Goal: Navigation & Orientation: Understand site structure

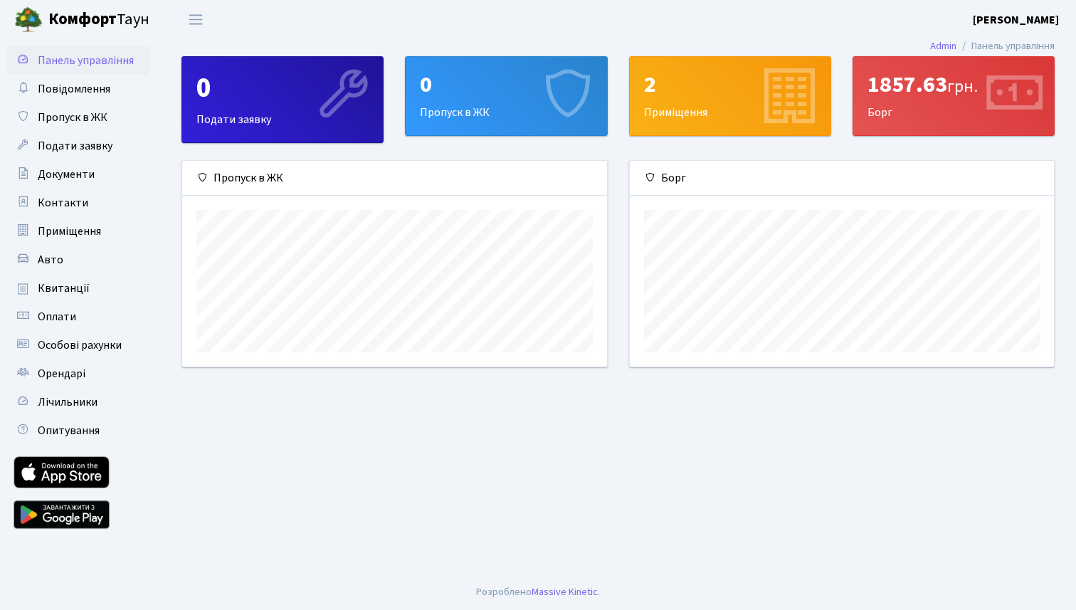
scroll to position [206, 424]
click at [500, 440] on main "Admin Панель управління 0 Подати заявку 0 Пропуск в ЖК 2 Приміщення 1857.63 грн…" at bounding box center [618, 306] width 916 height 535
click at [952, 100] on div "1857.63 грн. Борг" at bounding box center [953, 96] width 201 height 78
click at [1026, 105] on icon at bounding box center [1013, 96] width 68 height 68
click at [60, 88] on span "Повідомлення" at bounding box center [74, 89] width 73 height 16
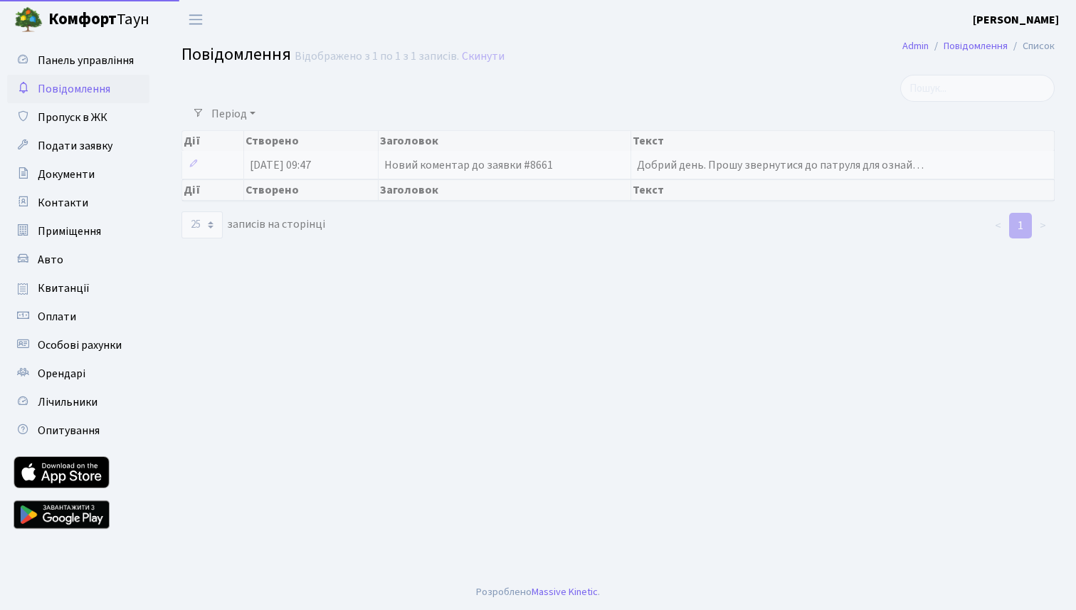
select select "25"
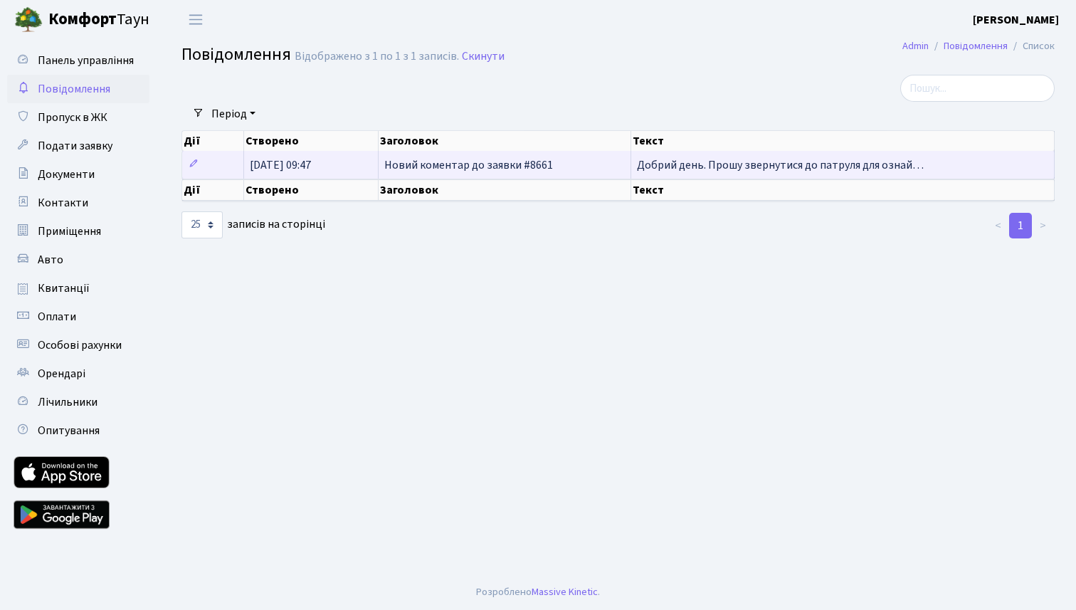
click at [702, 165] on span "Добрий день. Прошу звернутися до патруля для ознай…" at bounding box center [780, 165] width 287 height 16
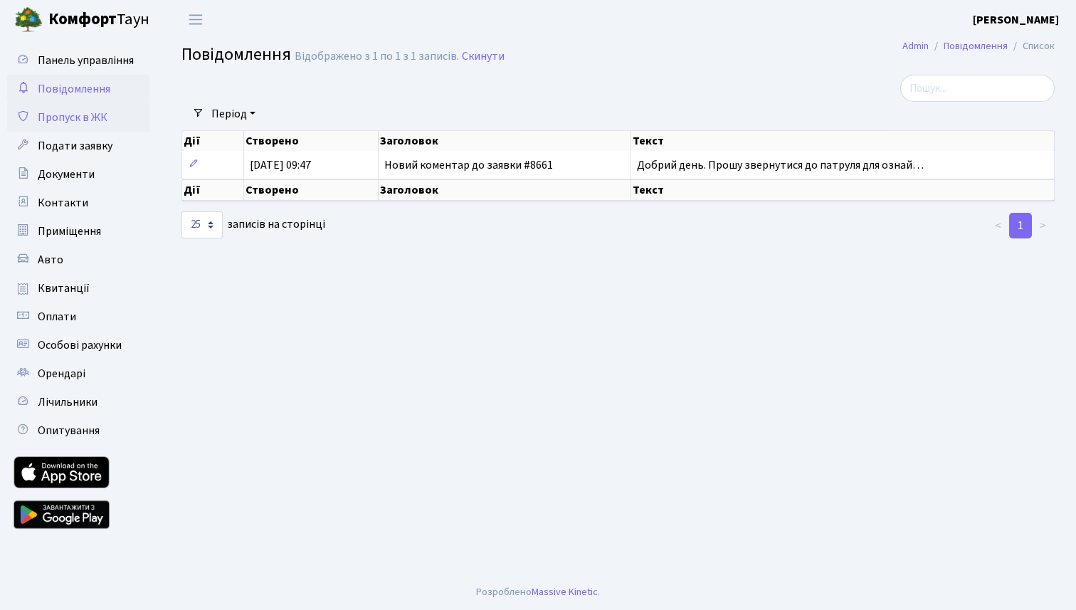
click at [67, 120] on span "Пропуск в ЖК" at bounding box center [73, 118] width 70 height 16
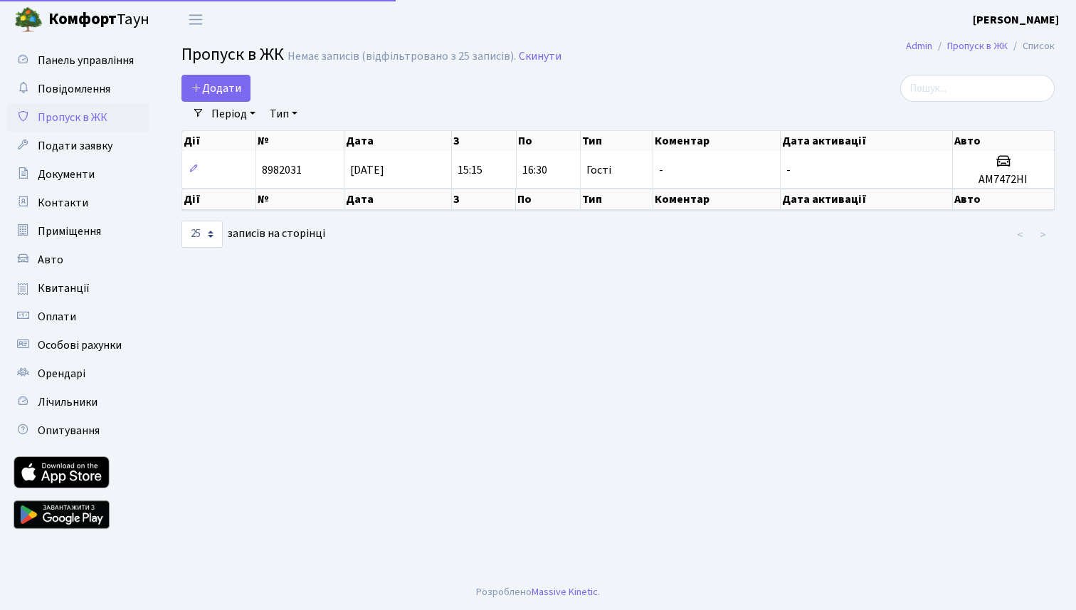
select select "25"
click at [70, 151] on span "Подати заявку" at bounding box center [75, 146] width 75 height 16
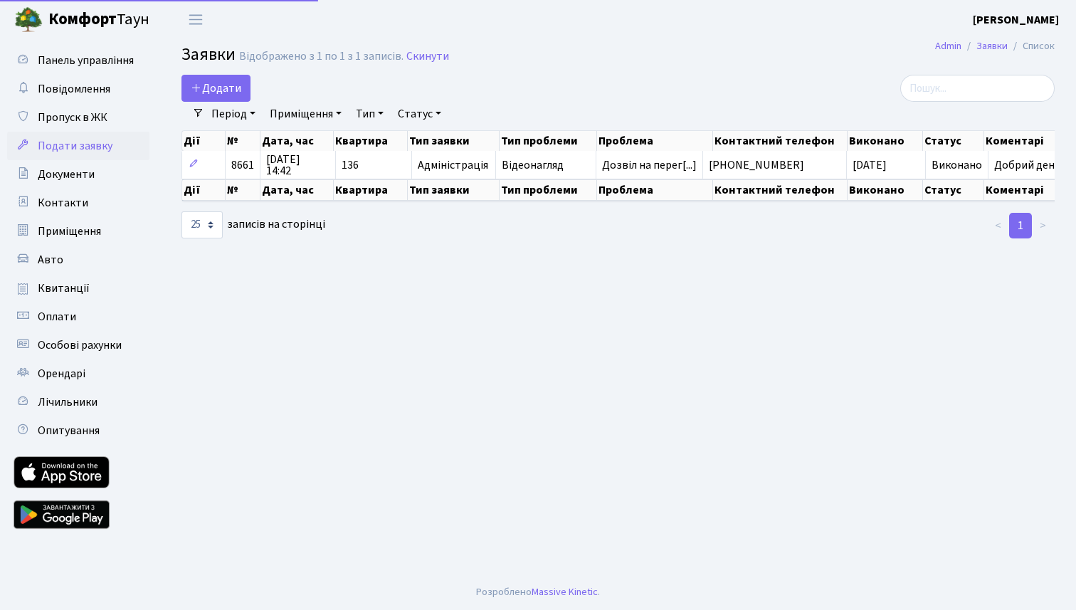
select select "25"
click at [81, 177] on span "Документи" at bounding box center [66, 175] width 57 height 16
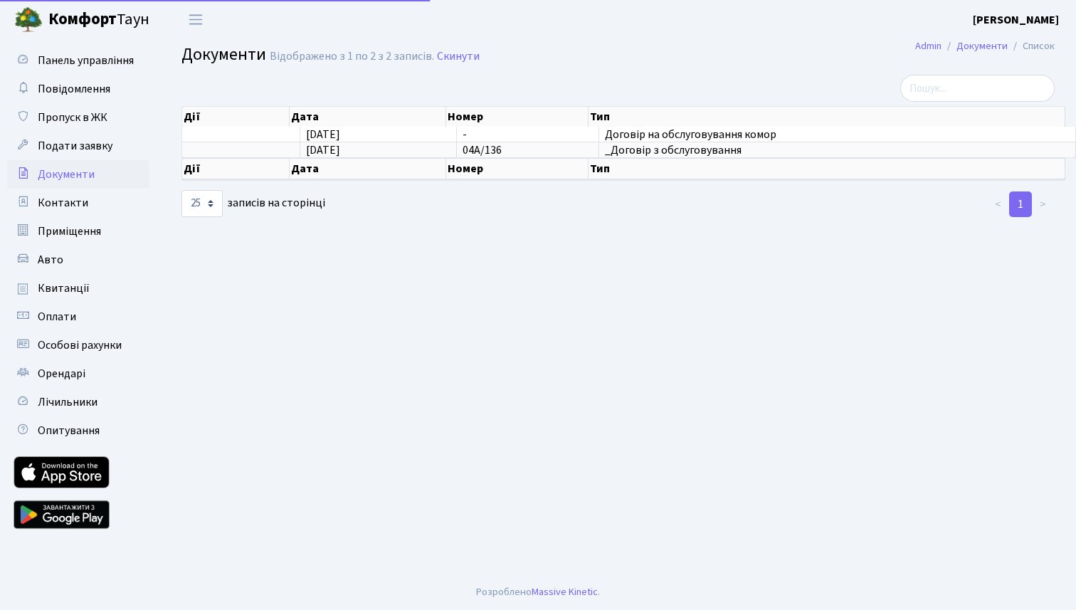
select select "25"
click at [75, 201] on span "Контакти" at bounding box center [63, 203] width 51 height 16
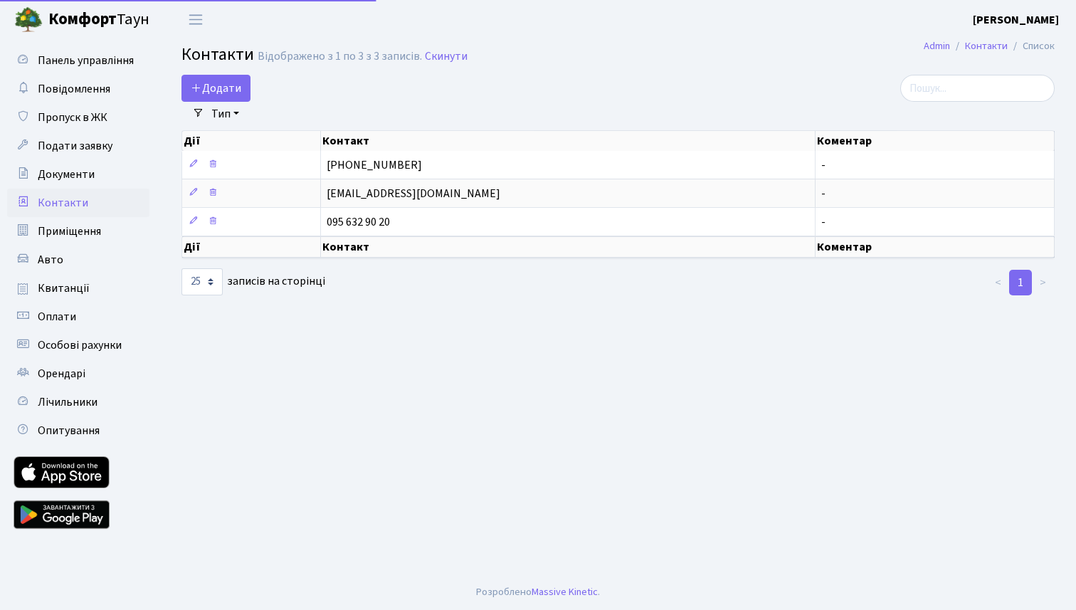
select select "25"
click at [74, 238] on span "Приміщення" at bounding box center [69, 231] width 63 height 16
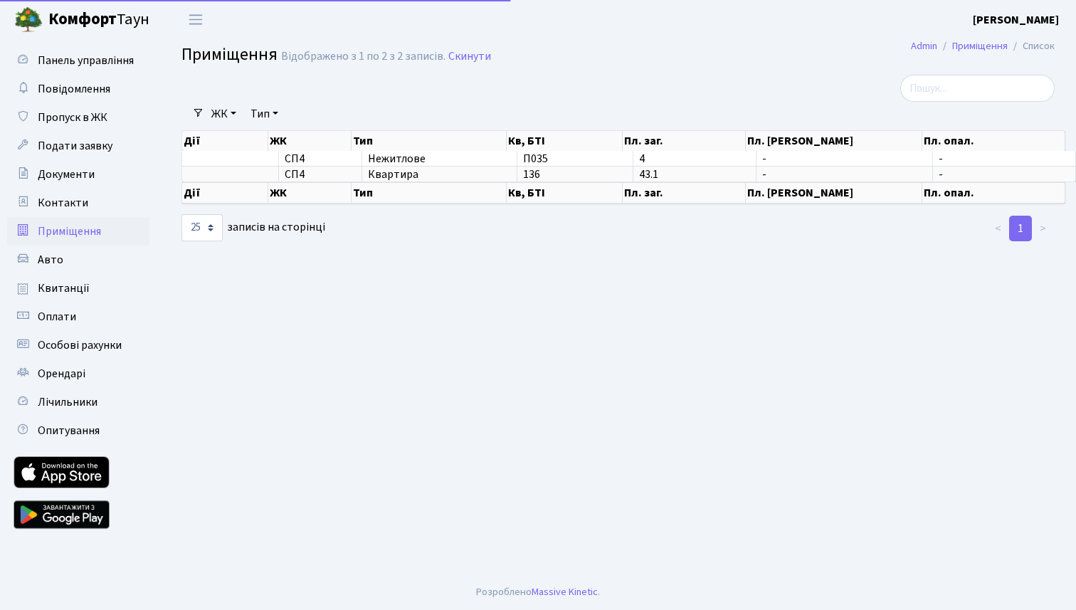
select select "25"
click at [68, 255] on link "Авто" at bounding box center [78, 260] width 142 height 28
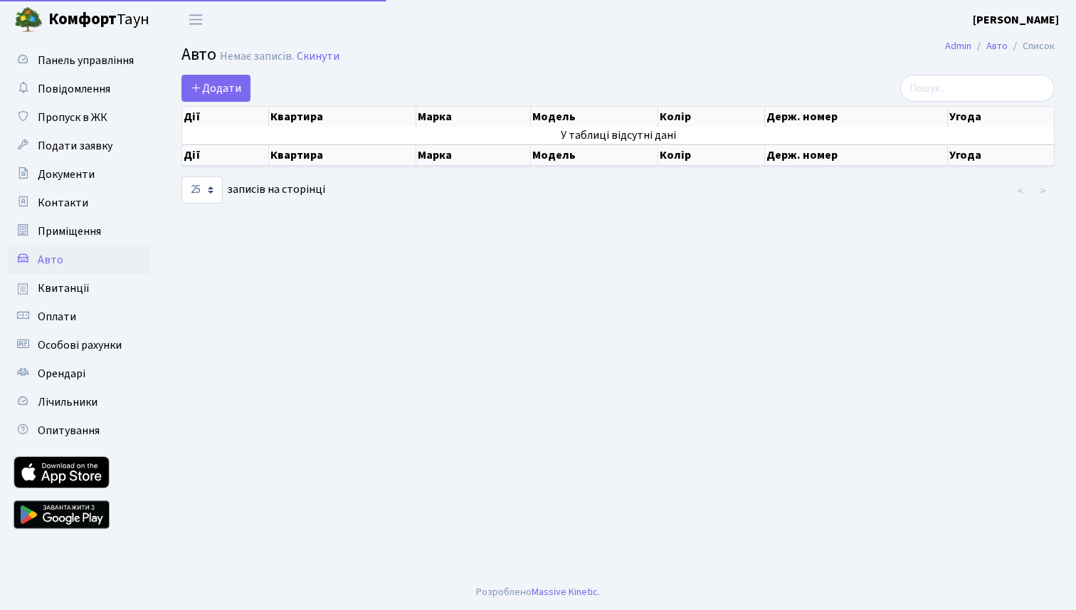
select select "25"
click at [70, 285] on span "Квитанції" at bounding box center [64, 288] width 52 height 16
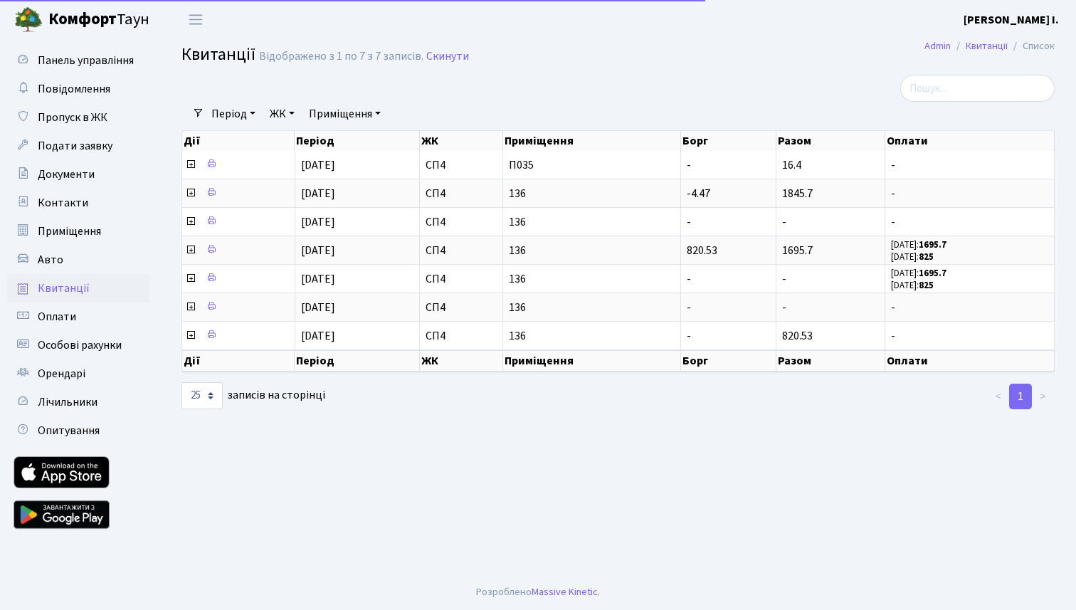
select select "25"
click at [58, 327] on link "Оплати" at bounding box center [78, 316] width 142 height 28
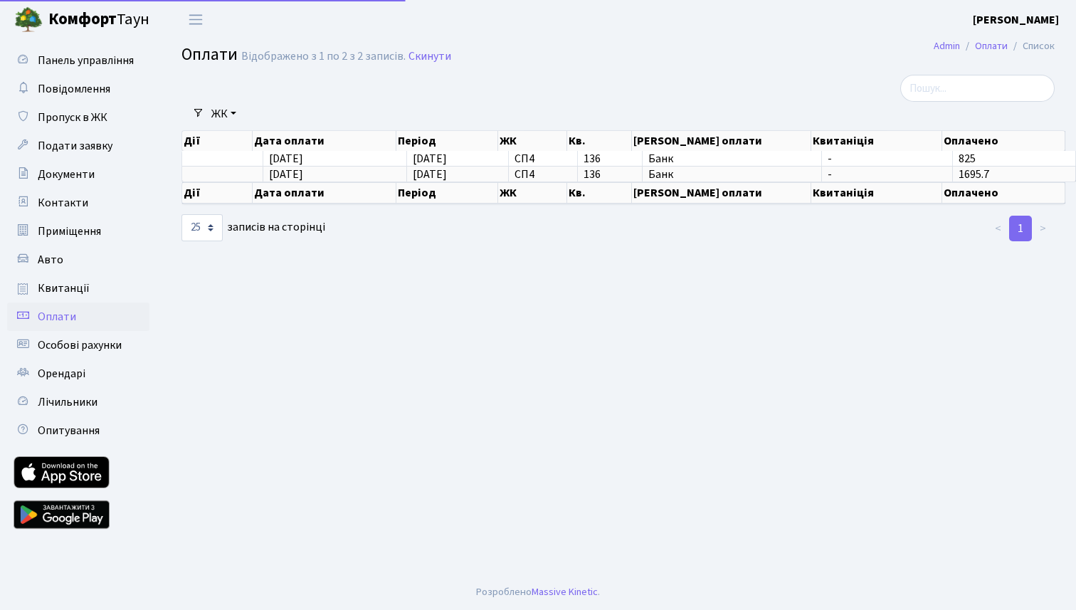
select select "25"
click at [73, 348] on span "Особові рахунки" at bounding box center [80, 345] width 84 height 16
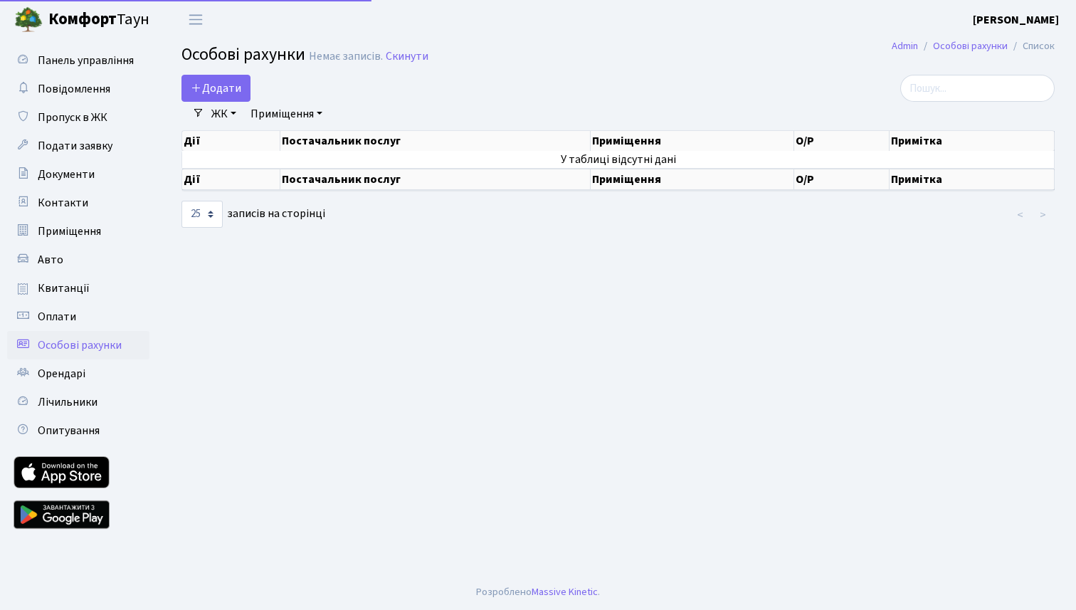
select select "25"
click at [65, 384] on link "Орендарі" at bounding box center [78, 373] width 142 height 28
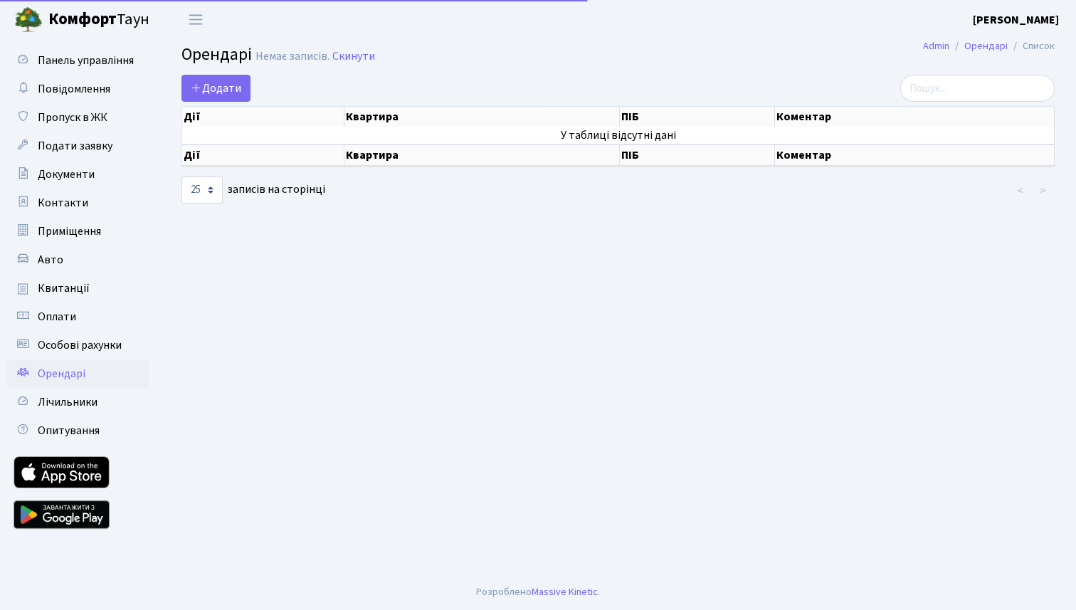
select select "25"
click at [68, 405] on span "Лічильники" at bounding box center [68, 402] width 60 height 16
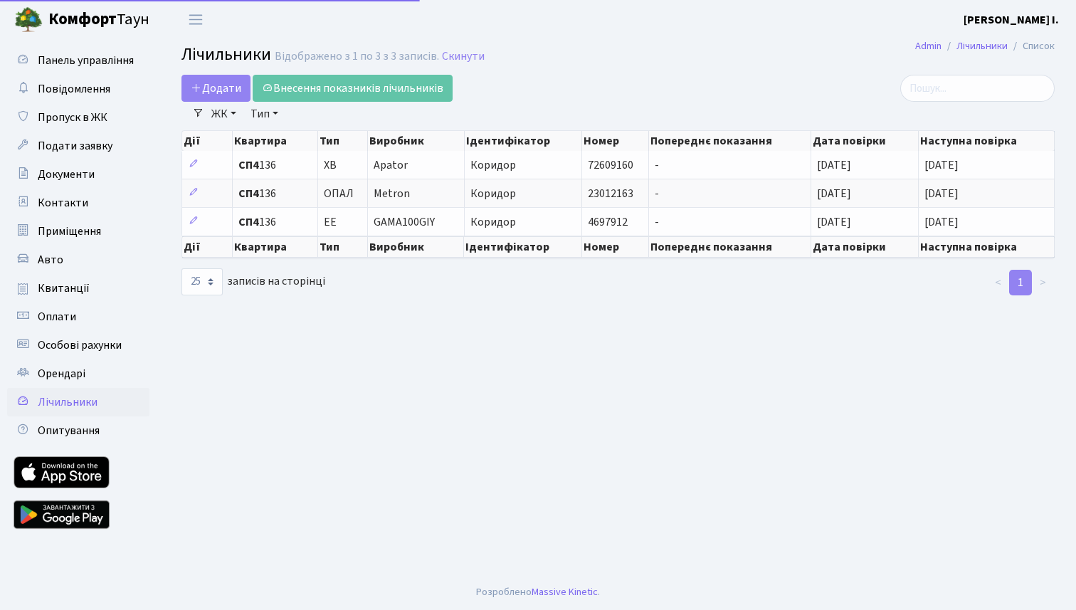
select select "25"
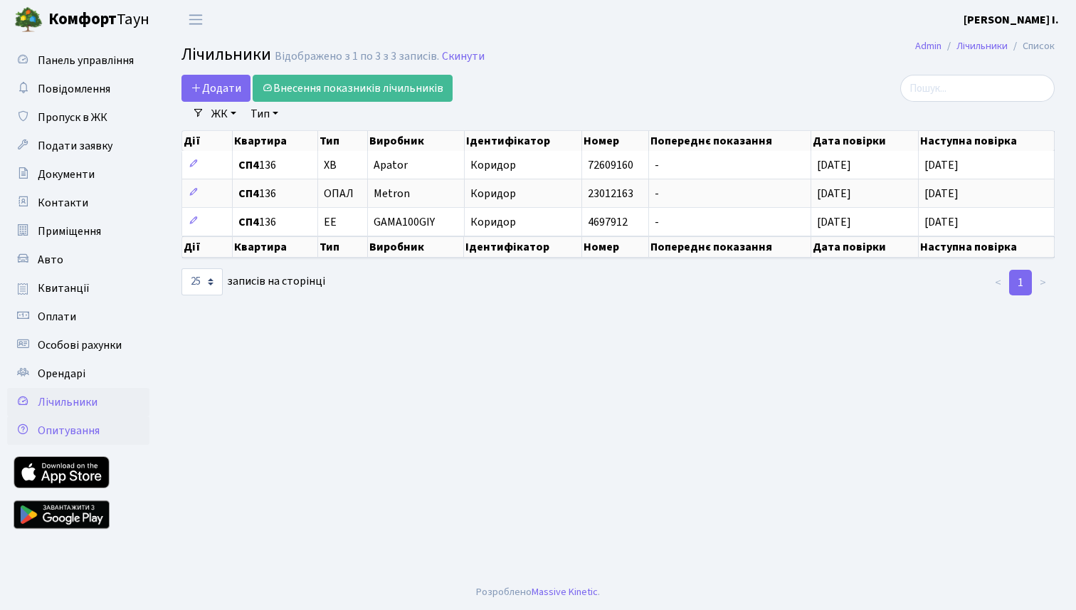
click at [72, 434] on span "Опитування" at bounding box center [69, 431] width 62 height 16
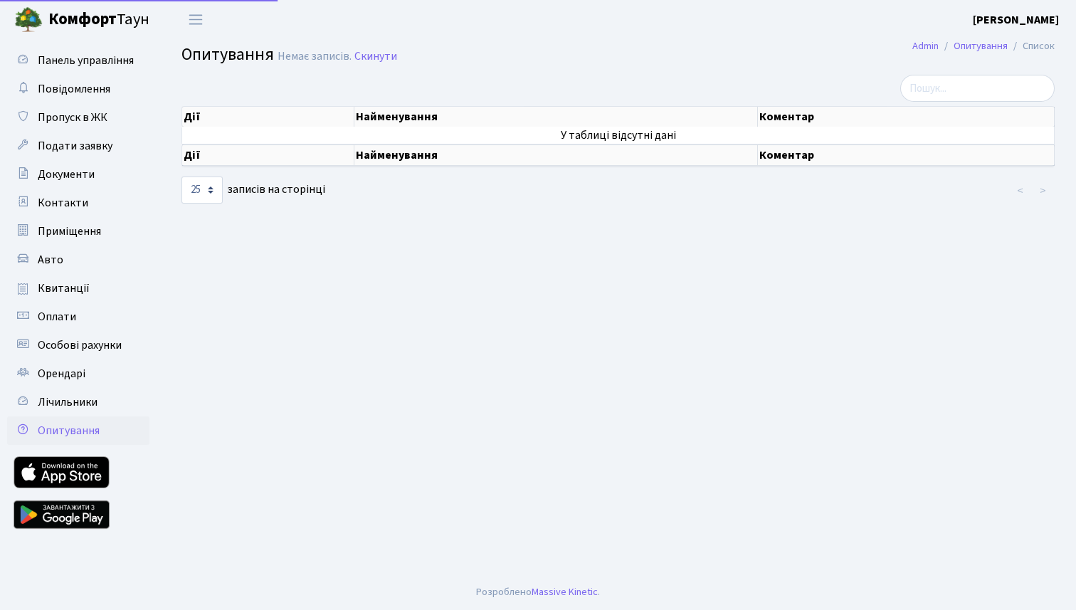
select select "25"
click at [68, 57] on span "Панель управління" at bounding box center [86, 61] width 96 height 16
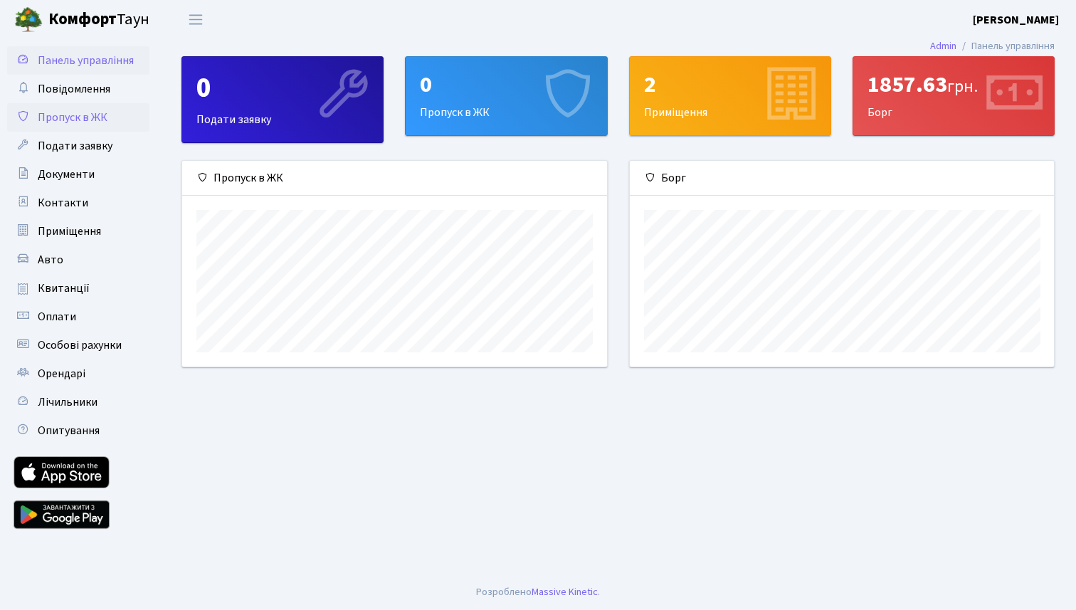
scroll to position [206, 424]
click at [932, 91] on div "1857.63 грн." at bounding box center [954, 84] width 172 height 27
